Goal: Check status: Check status

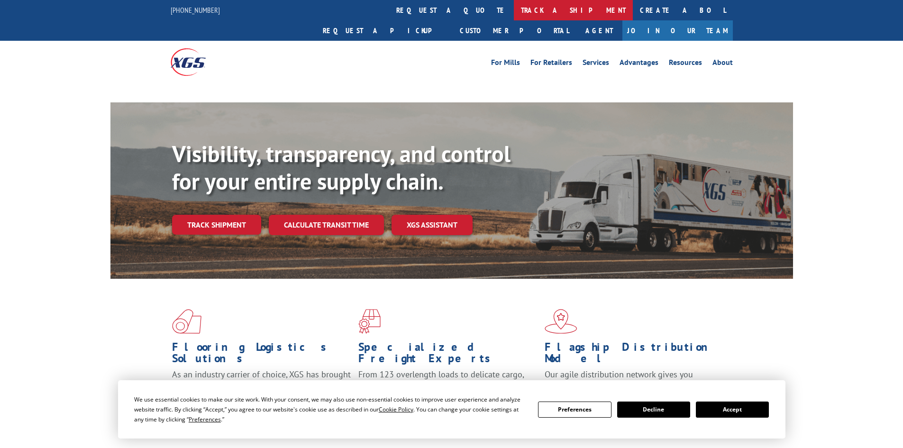
click at [514, 7] on link "track a shipment" at bounding box center [573, 10] width 119 height 20
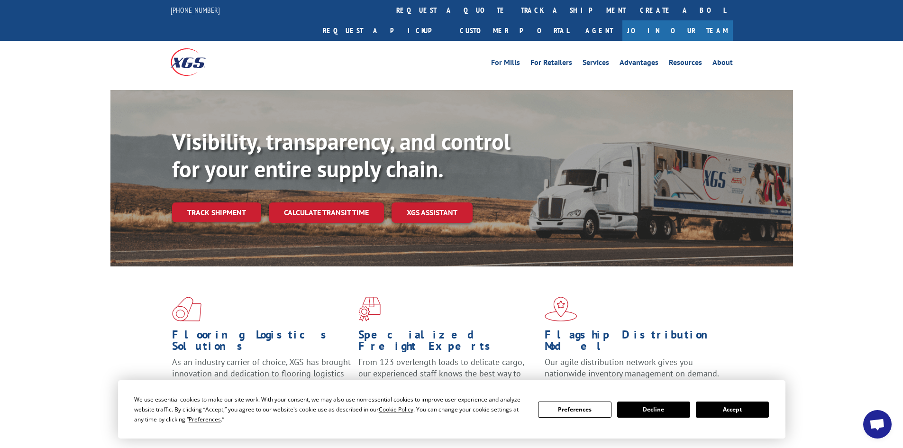
click at [712, 408] on button "Accept" at bounding box center [732, 409] width 73 height 16
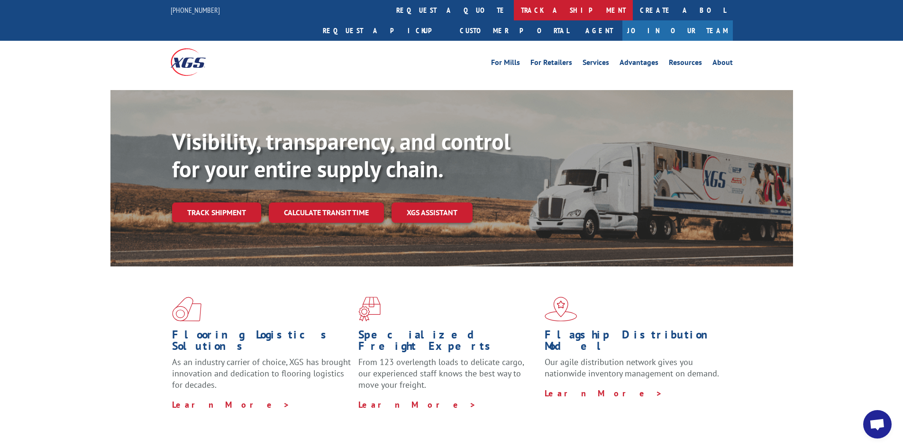
click at [514, 8] on link "track a shipment" at bounding box center [573, 10] width 119 height 20
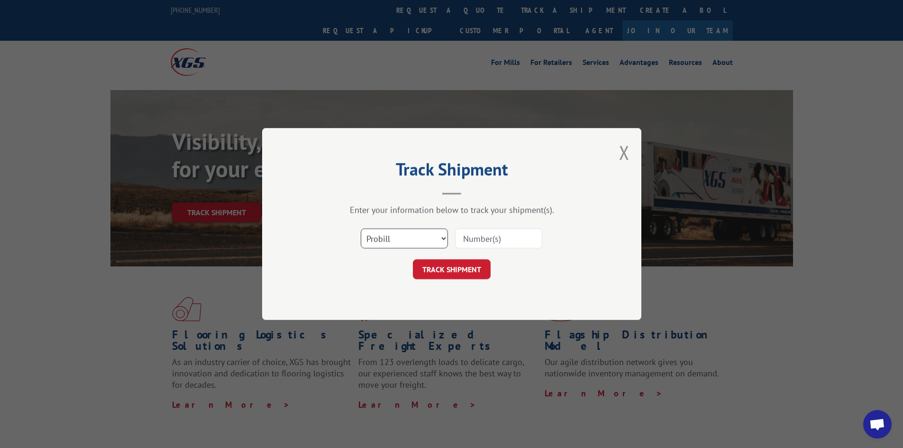
click at [443, 239] on select "Select category... Probill BOL PO" at bounding box center [404, 238] width 87 height 20
select select "bol"
click at [361, 228] on select "Select category... Probill BOL PO" at bounding box center [404, 238] width 87 height 20
click at [474, 244] on input at bounding box center [498, 238] width 87 height 20
paste input "53871864"
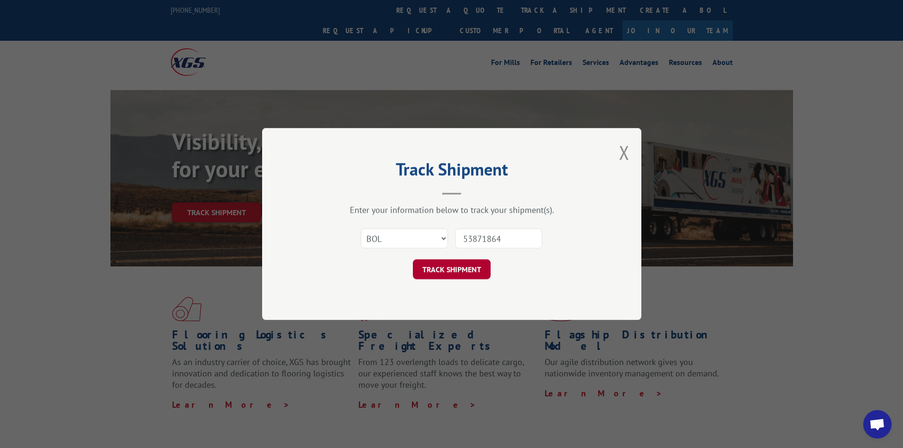
type input "53871864"
click at [448, 272] on button "TRACK SHIPMENT" at bounding box center [452, 269] width 78 height 20
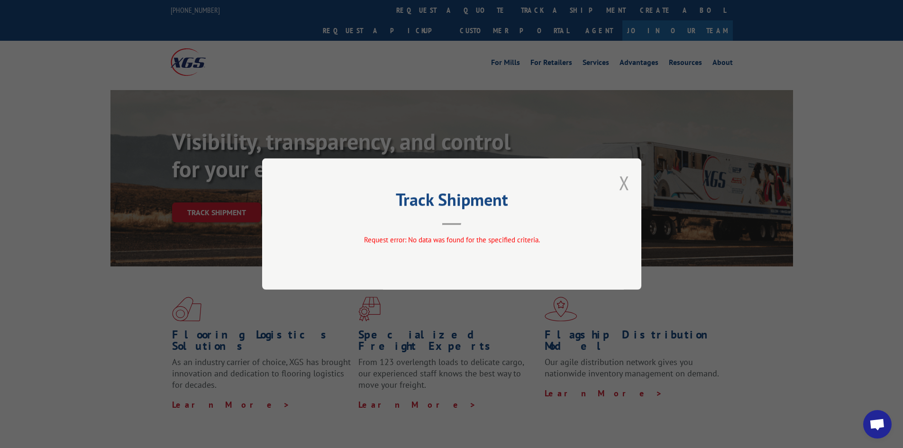
click at [622, 183] on button "Close modal" at bounding box center [624, 182] width 10 height 25
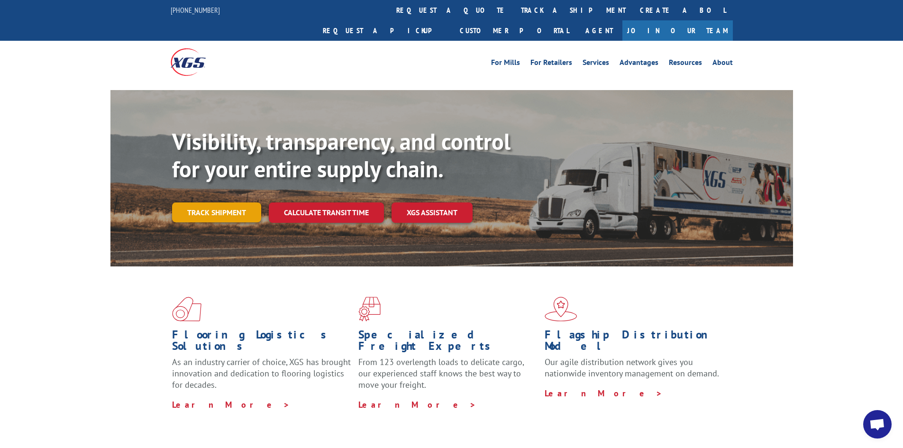
click at [220, 202] on link "Track shipment" at bounding box center [216, 212] width 89 height 20
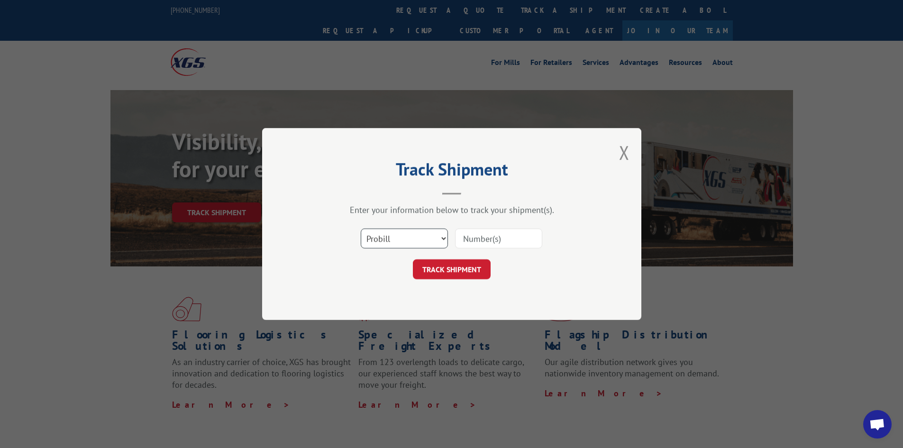
click at [445, 239] on select "Select category... Probill BOL PO" at bounding box center [404, 238] width 87 height 20
select select "bol"
click at [361, 228] on select "Select category... Probill BOL PO" at bounding box center [404, 238] width 87 height 20
click at [471, 239] on input at bounding box center [498, 238] width 87 height 20
paste input "53871864"
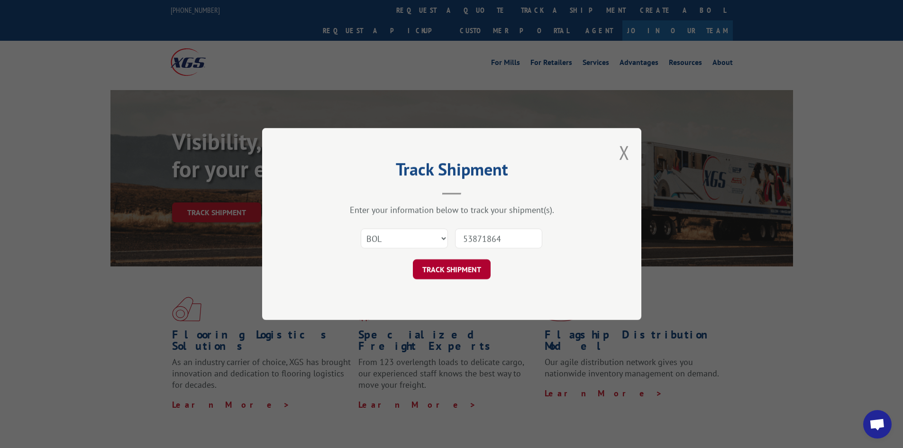
type input "53871864"
click at [448, 269] on button "TRACK SHIPMENT" at bounding box center [452, 269] width 78 height 20
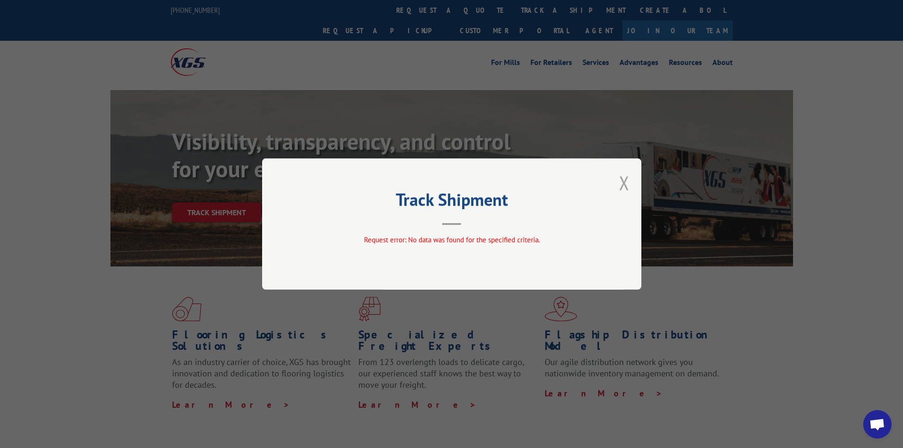
click at [622, 181] on button "Close modal" at bounding box center [624, 182] width 10 height 25
